Goal: Information Seeking & Learning: Find specific page/section

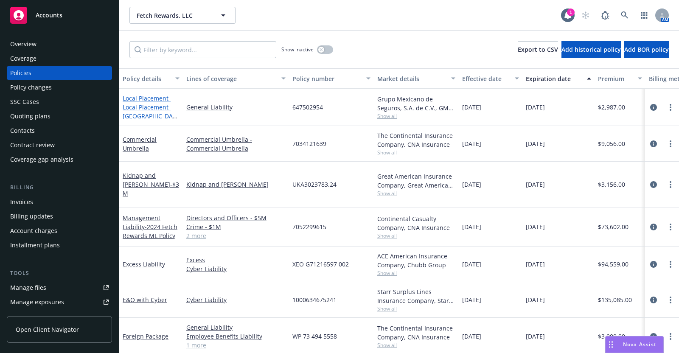
click at [148, 103] on span "- Local Placement- [GEOGRAPHIC_DATA] GL/[GEOGRAPHIC_DATA]" at bounding box center [151, 120] width 56 height 53
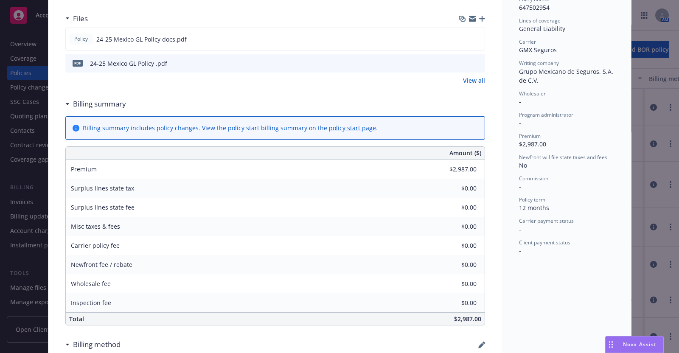
scroll to position [224, 0]
click at [473, 60] on icon "preview file" at bounding box center [477, 62] width 8 height 6
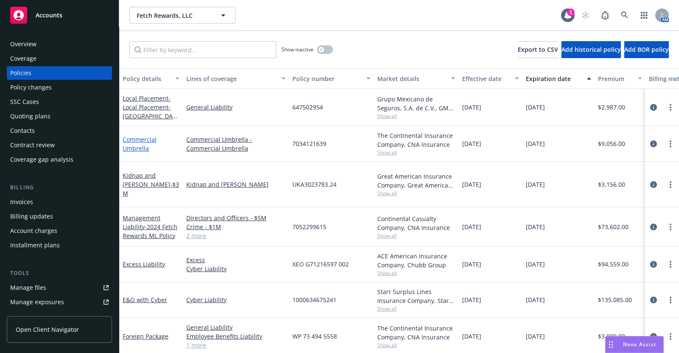
click at [137, 137] on link "Commercial Umbrella" at bounding box center [140, 143] width 34 height 17
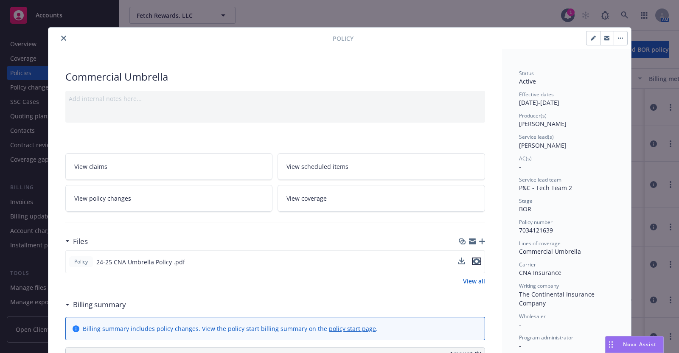
click at [474, 259] on icon "preview file" at bounding box center [477, 261] width 8 height 6
